Goal: Navigation & Orientation: Go to known website

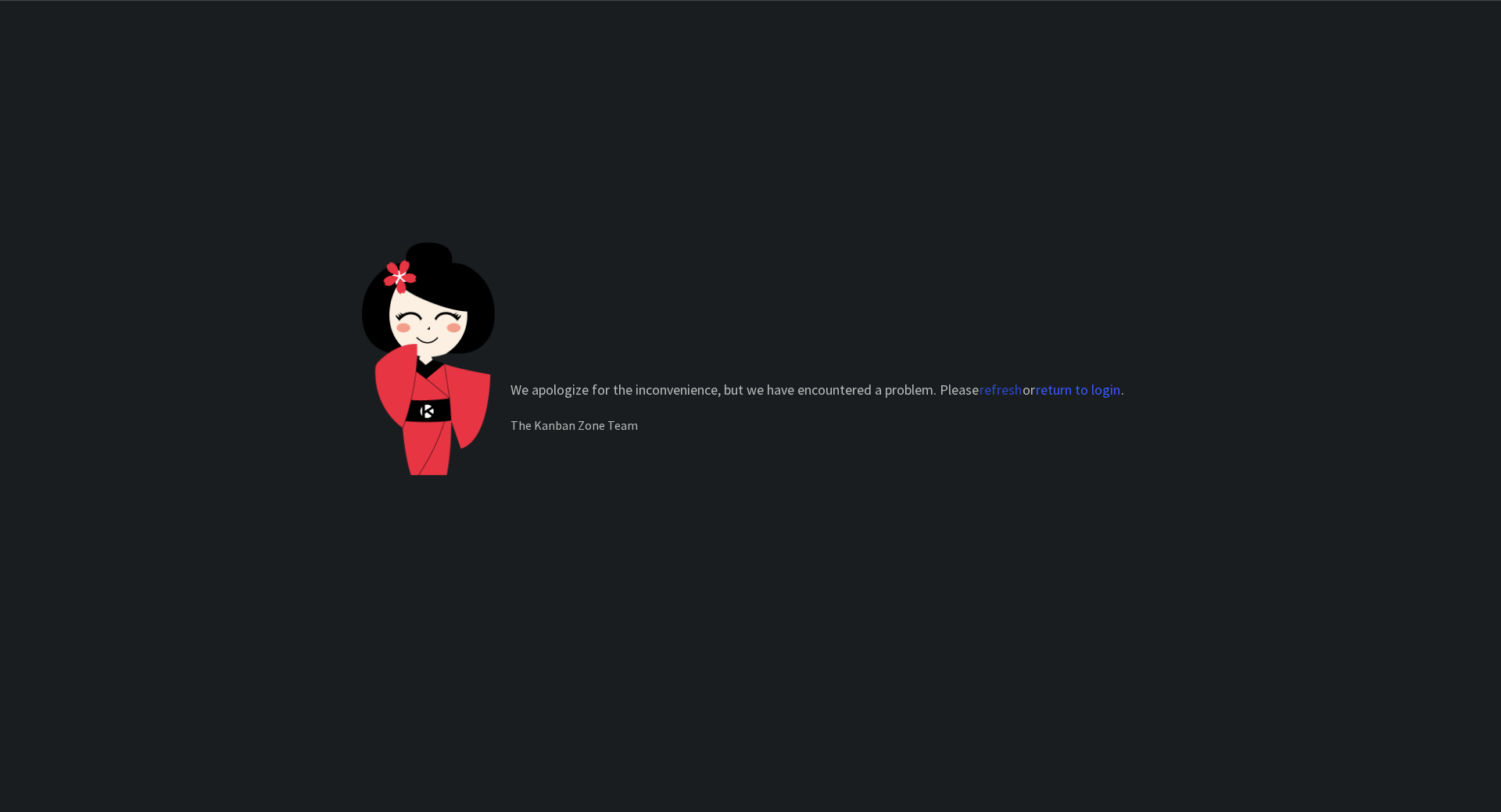
click at [1011, 388] on button "refresh" at bounding box center [1000, 390] width 44 height 15
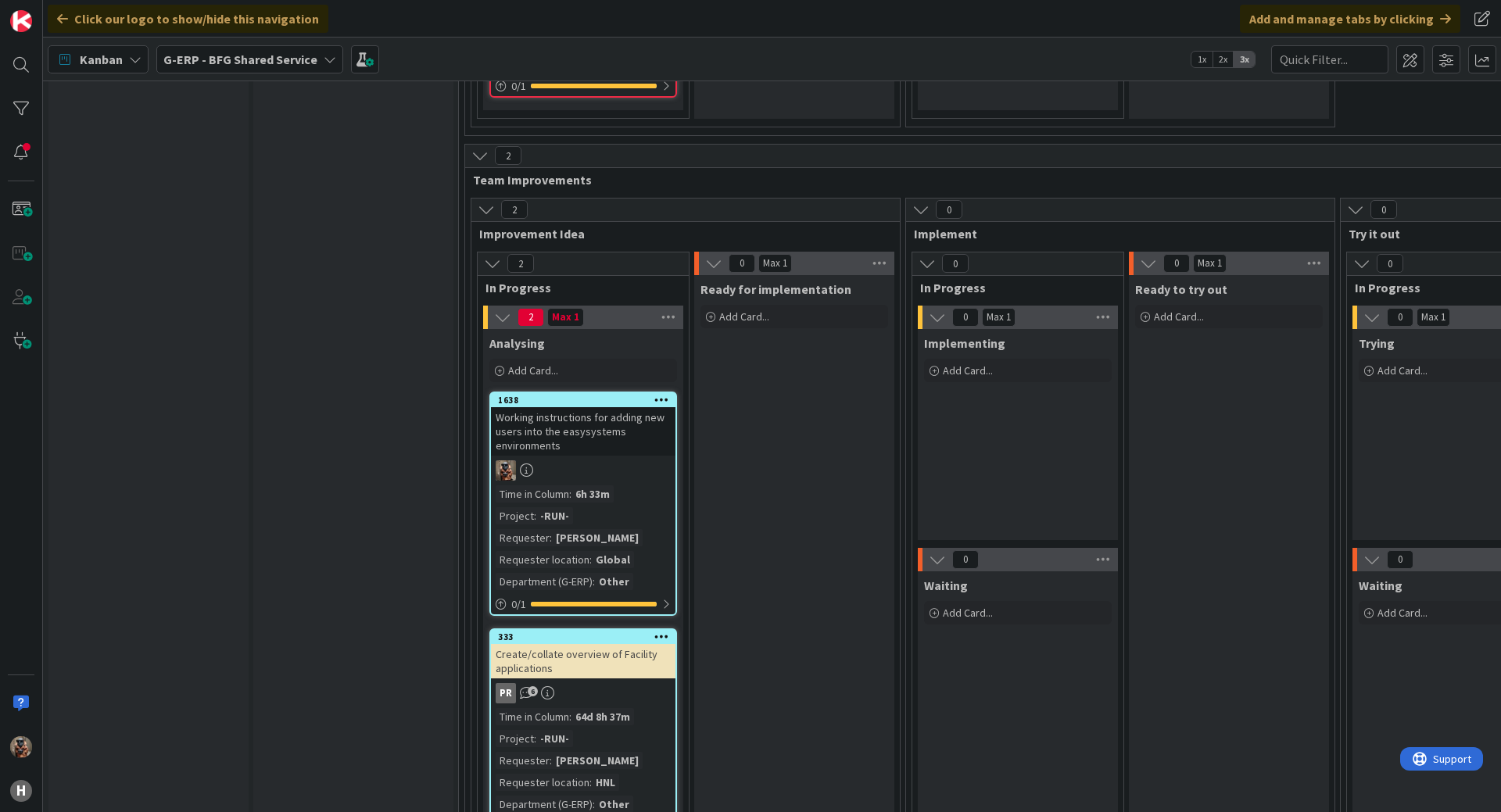
scroll to position [5706, 0]
